Goal: Transaction & Acquisition: Purchase product/service

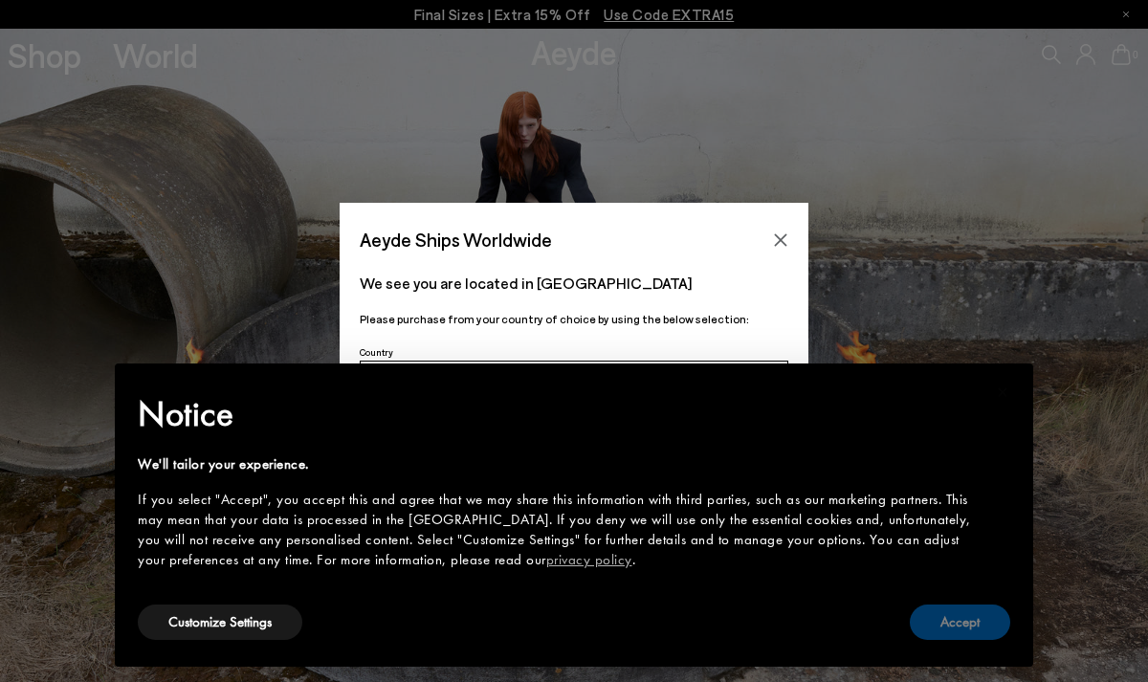
click at [968, 617] on button "Accept" at bounding box center [960, 622] width 100 height 35
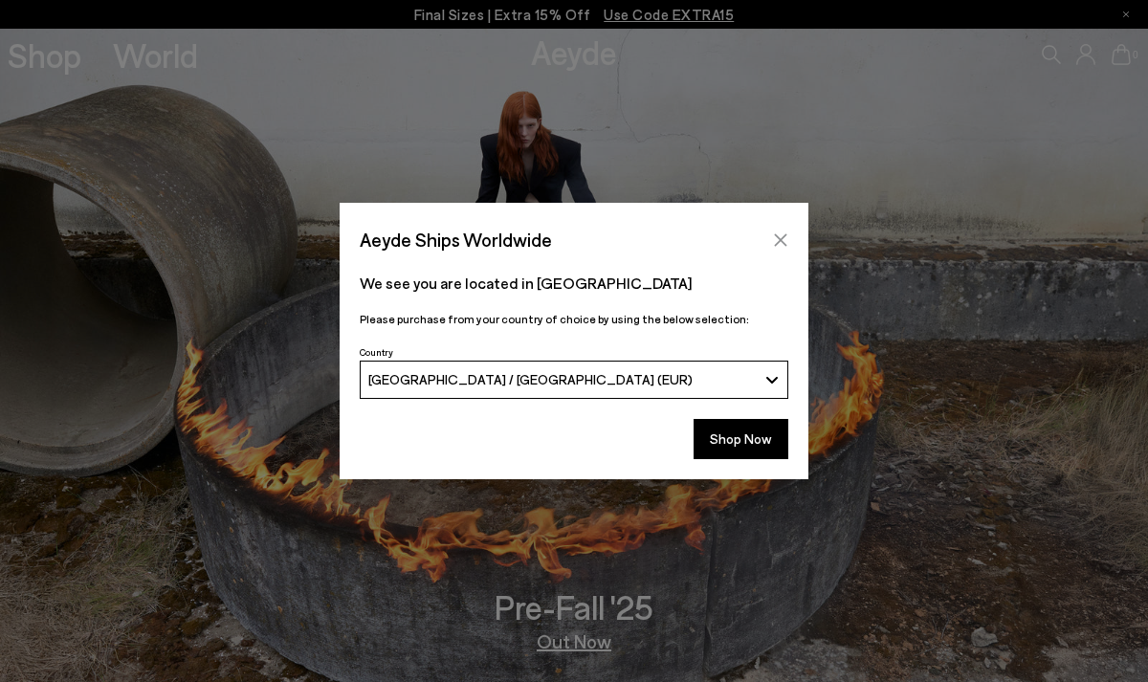
click at [782, 239] on icon "Close" at bounding box center [780, 239] width 15 height 15
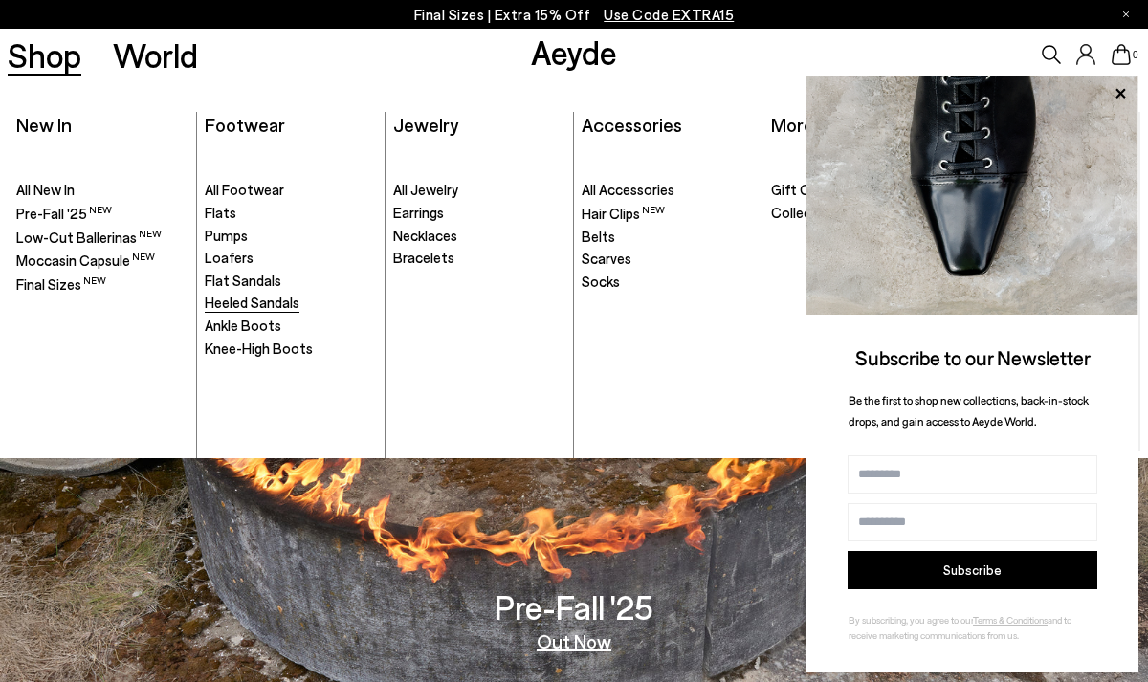
click at [240, 307] on span "Heeled Sandals" at bounding box center [252, 302] width 95 height 17
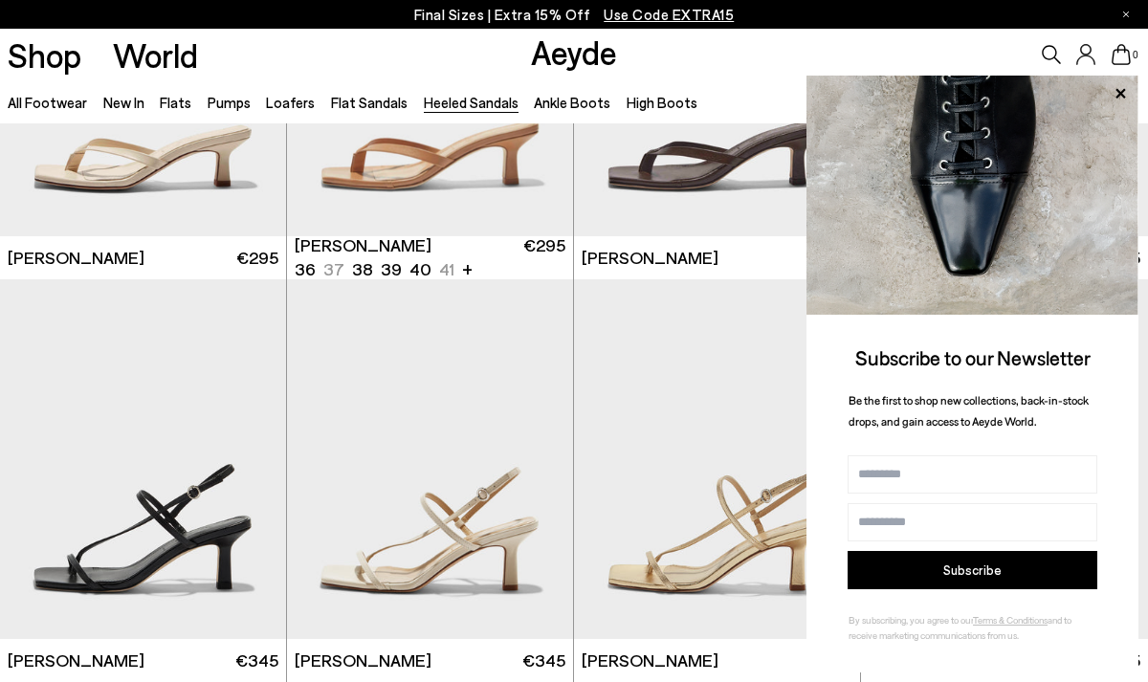
scroll to position [1514, 0]
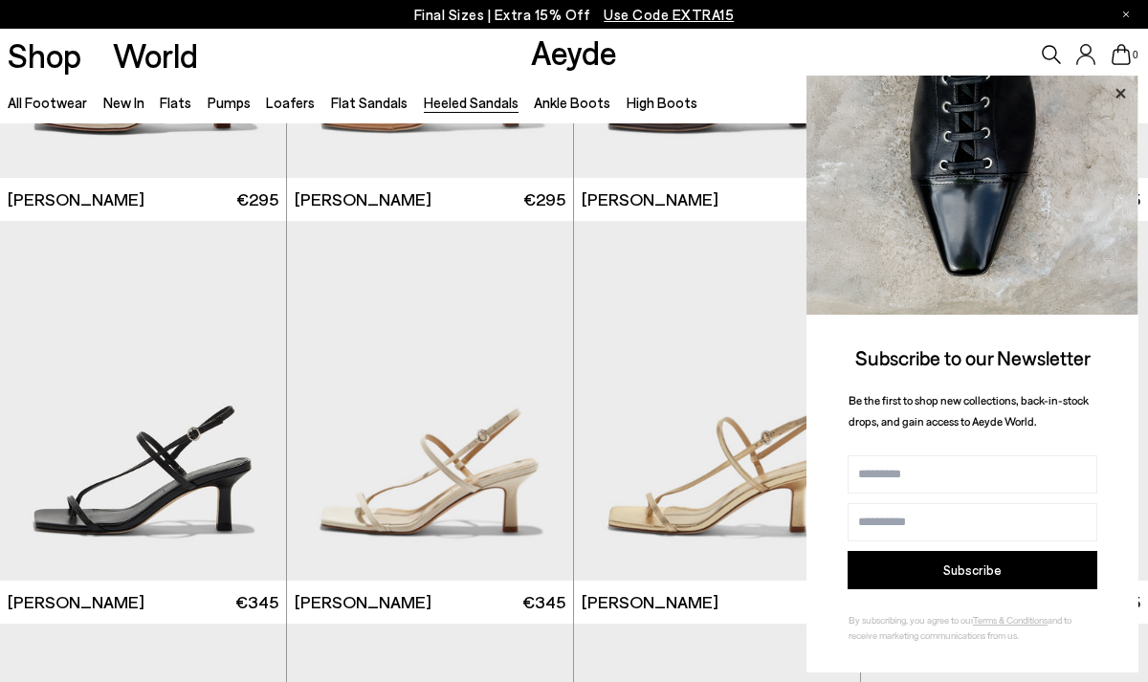
click at [1116, 84] on icon at bounding box center [1120, 93] width 25 height 25
click at [1119, 93] on icon at bounding box center [1120, 93] width 10 height 10
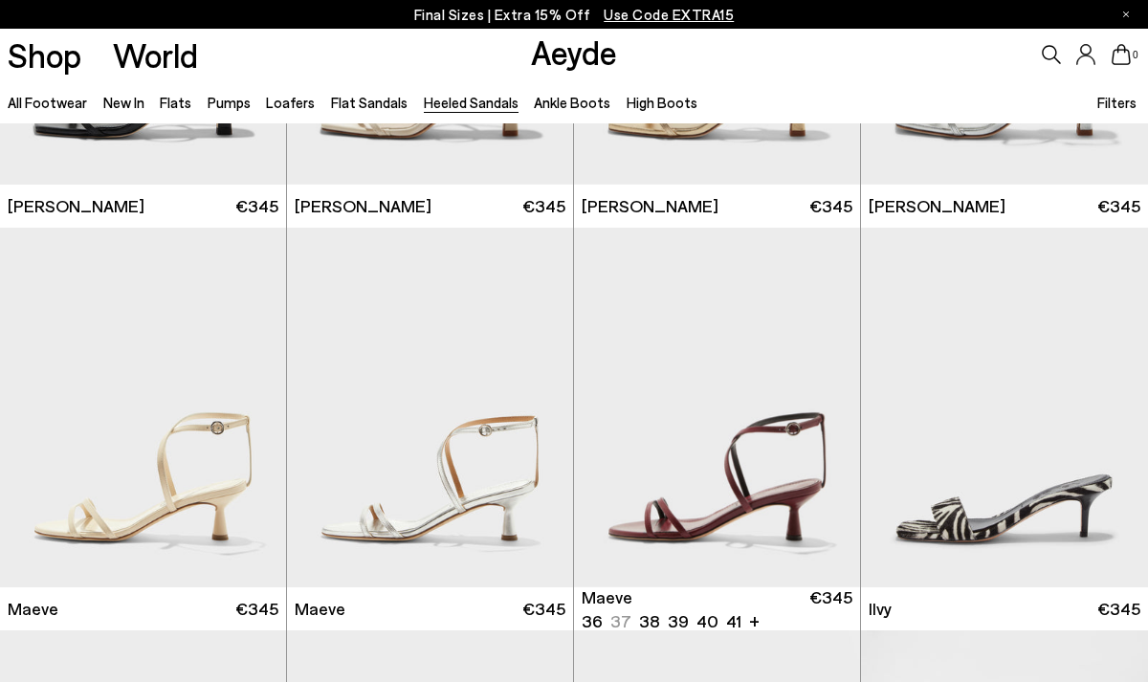
scroll to position [1908, 0]
